Goal: Obtain resource: Download file/media

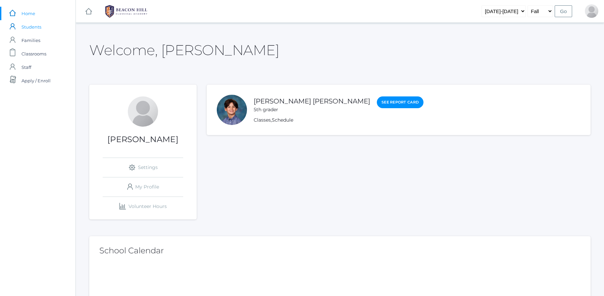
click at [37, 24] on span "Students" at bounding box center [31, 26] width 20 height 13
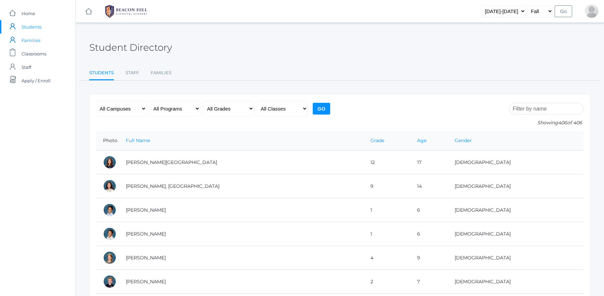
click at [37, 41] on span "Families" at bounding box center [30, 40] width 19 height 13
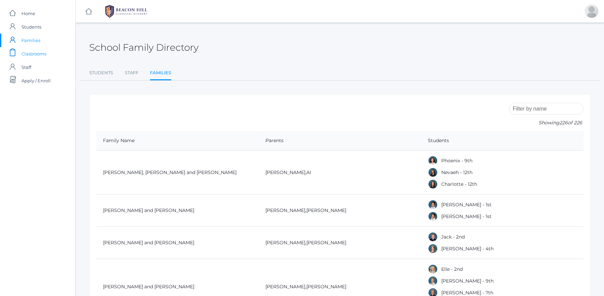
click at [40, 52] on span "Classrooms" at bounding box center [33, 53] width 25 height 13
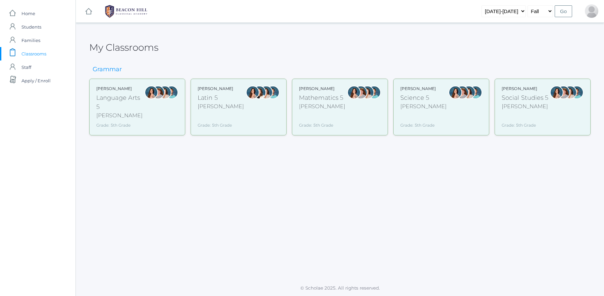
click at [159, 111] on div at bounding box center [157, 107] width 13 height 43
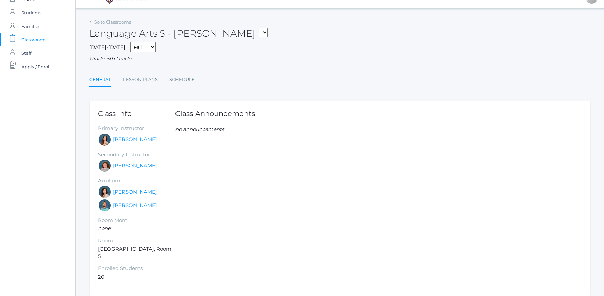
scroll to position [30, 0]
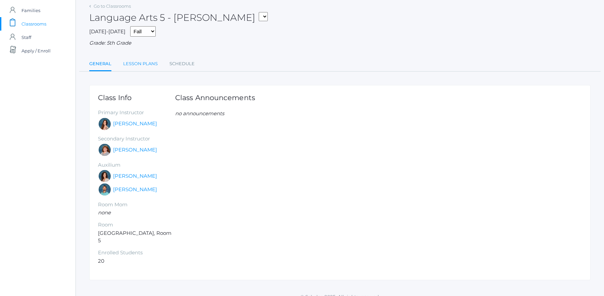
click at [139, 60] on link "Lesson Plans" at bounding box center [140, 63] width 35 height 13
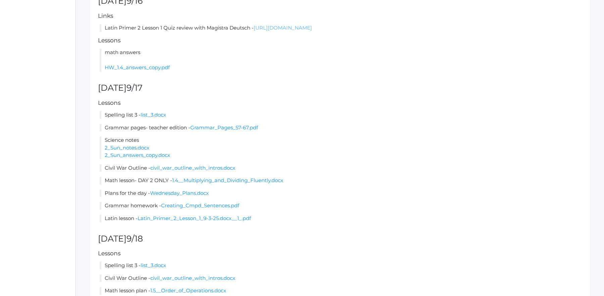
scroll to position [319, 0]
click at [208, 178] on link "1.4__Multiplying_and_Dividing_Fluently.docx" at bounding box center [227, 179] width 111 height 6
click at [194, 192] on link "Wednesday_Plans.docx" at bounding box center [179, 191] width 59 height 6
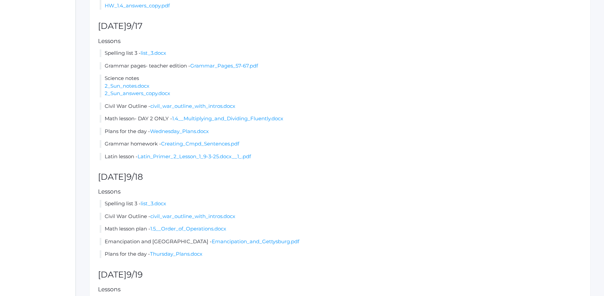
scroll to position [381, 0]
click at [193, 150] on div "Lesson plan for the week of Mon (9/15) - Fri (9/19) prev today next Items This …" at bounding box center [339, 57] width 501 height 646
click at [193, 153] on link "Latin_Primer_2_Lesson_1_9-3-25.docx__1_.pdf" at bounding box center [194, 155] width 113 height 6
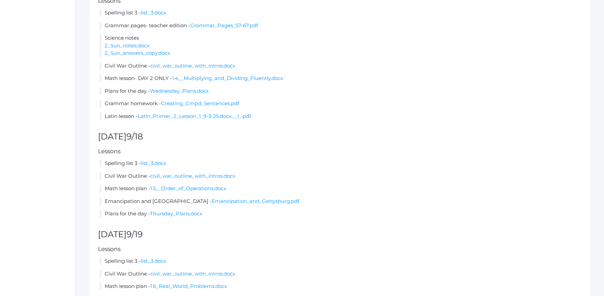
scroll to position [425, 0]
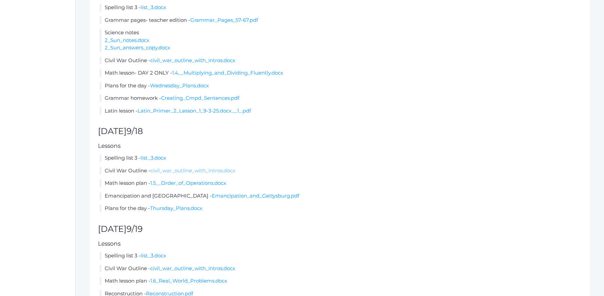
click at [168, 170] on link "civil_war_outline_with_intros.docx" at bounding box center [192, 170] width 85 height 6
click at [204, 182] on link "1.5__Order_of_Operations.docx" at bounding box center [188, 183] width 76 height 6
click at [212, 196] on link "Emancipation_and_Gettysburg.pdf" at bounding box center [256, 195] width 88 height 6
click at [192, 207] on link "Thursday_Plans.docx" at bounding box center [176, 208] width 52 height 6
